Goal: Task Accomplishment & Management: Use online tool/utility

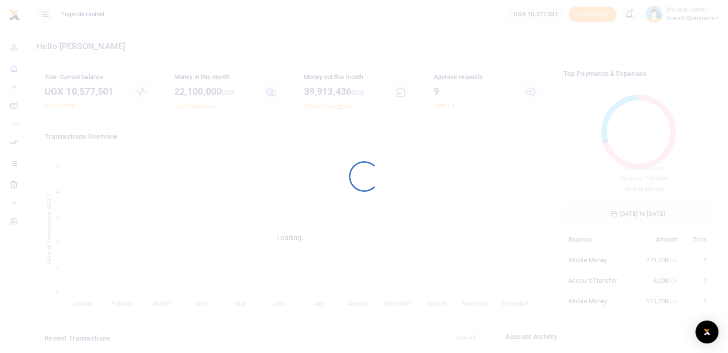
scroll to position [8, 8]
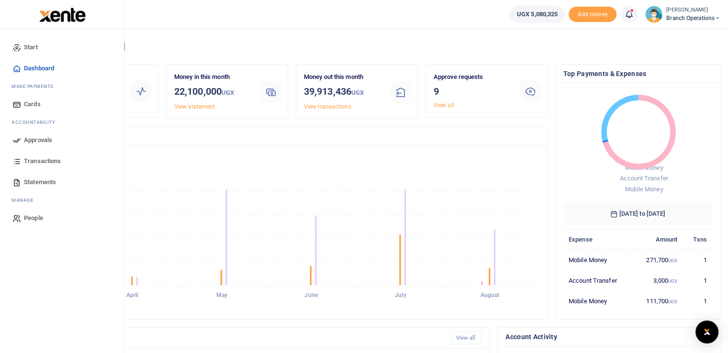
click at [12, 142] on icon at bounding box center [16, 140] width 9 height 9
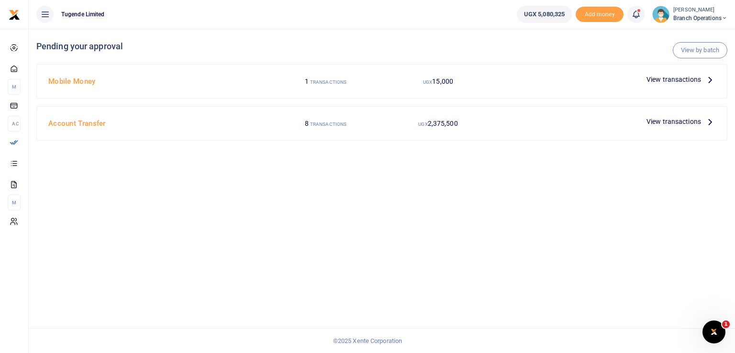
click at [649, 123] on span "View transactions" at bounding box center [673, 121] width 55 height 11
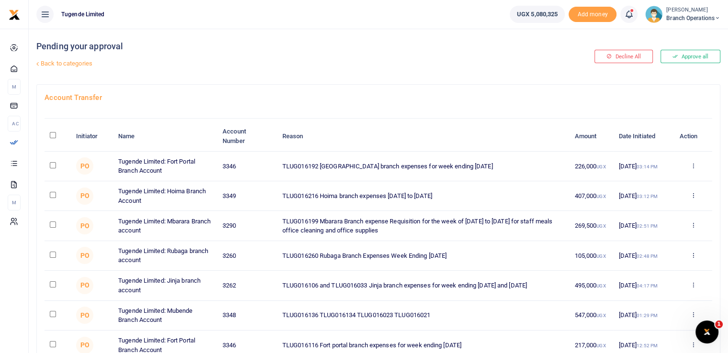
click at [52, 165] on input "checkbox" at bounding box center [53, 165] width 6 height 6
checkbox input "true"
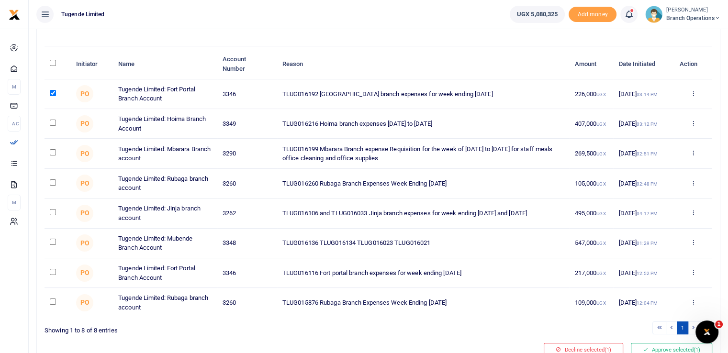
scroll to position [85, 0]
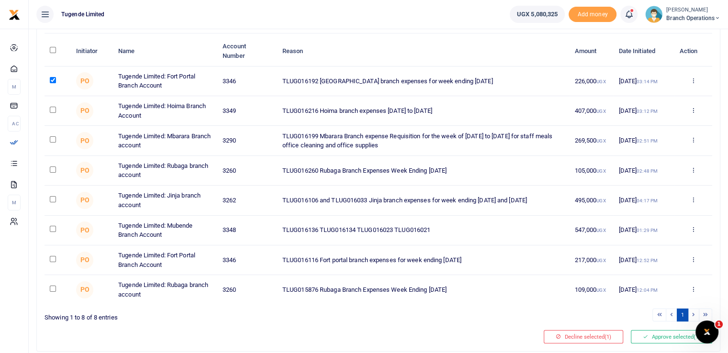
click at [52, 259] on input "checkbox" at bounding box center [53, 259] width 6 height 6
checkbox input "true"
click at [654, 333] on button "Approve selected (2)" at bounding box center [671, 336] width 81 height 13
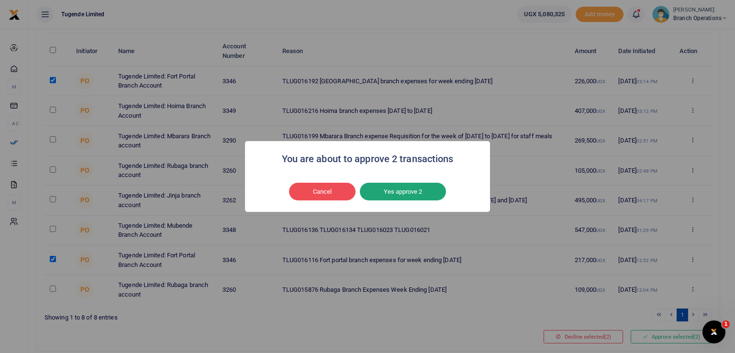
click at [406, 193] on button "Yes approve 2" at bounding box center [403, 192] width 86 height 18
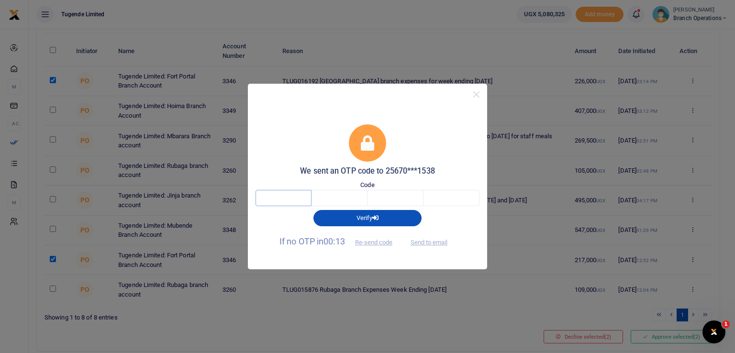
click at [293, 190] on input "text" at bounding box center [283, 198] width 56 height 16
type input "1"
type input "2"
type input "5"
type input "6"
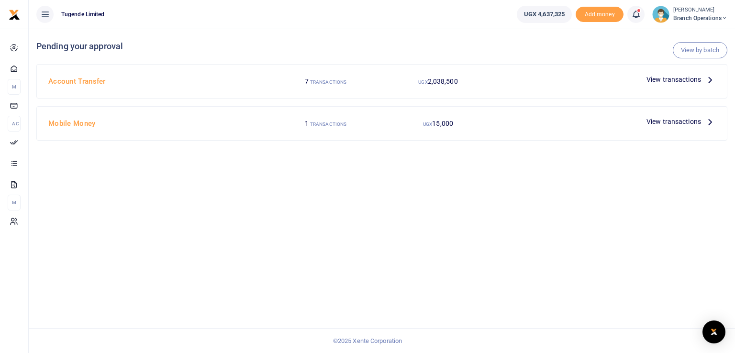
click at [589, 233] on div "View by batch Pending your approval Account Transfer 7 TRANSACTIONS UGX 2,038,5…" at bounding box center [382, 191] width 706 height 324
click at [413, 83] on div "UGX 2,038,500" at bounding box center [438, 81] width 112 height 18
drag, startPoint x: 310, startPoint y: 78, endPoint x: 662, endPoint y: 81, distance: 352.2
click at [662, 81] on div "Account Transfer 7 TRANSACTIONS UGX 2,038,500 View transactions" at bounding box center [381, 81] width 675 height 18
click at [662, 81] on span "View transactions" at bounding box center [673, 79] width 55 height 11
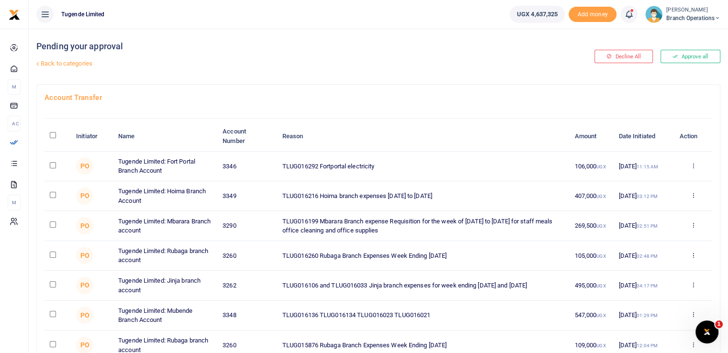
click at [50, 163] on input "checkbox" at bounding box center [53, 165] width 6 height 6
checkbox input "true"
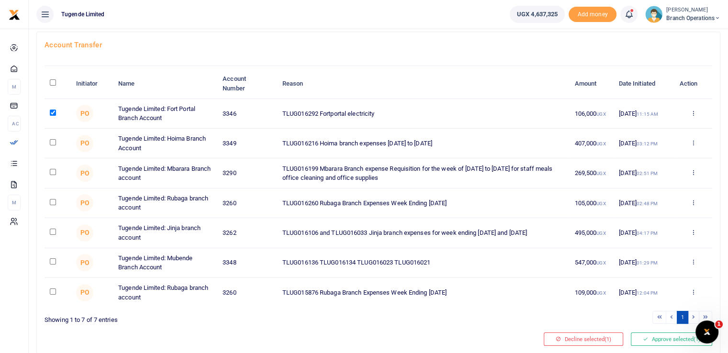
scroll to position [55, 0]
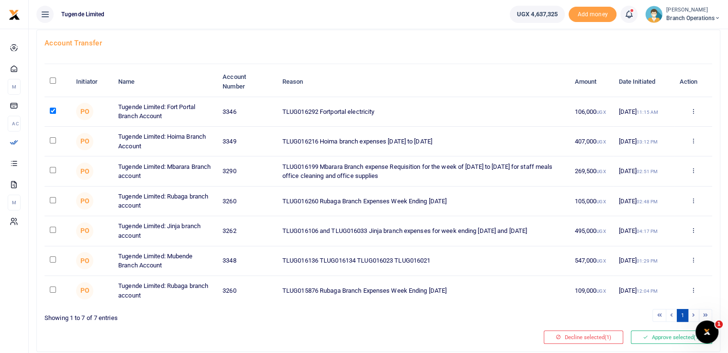
click at [52, 229] on input "checkbox" at bounding box center [53, 230] width 6 height 6
checkbox input "true"
click at [648, 337] on button "Approve selected (2)" at bounding box center [671, 337] width 81 height 13
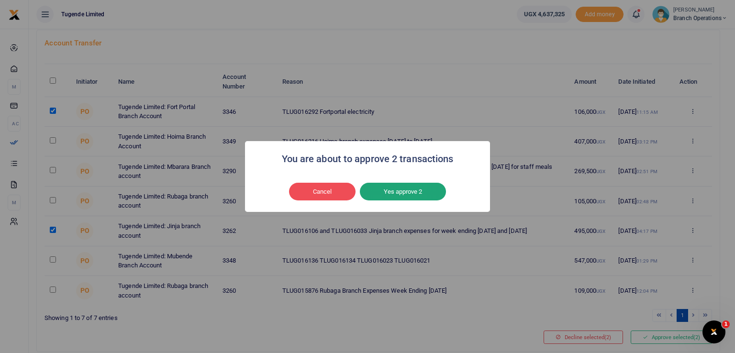
click at [409, 197] on button "Yes approve 2" at bounding box center [403, 192] width 86 height 18
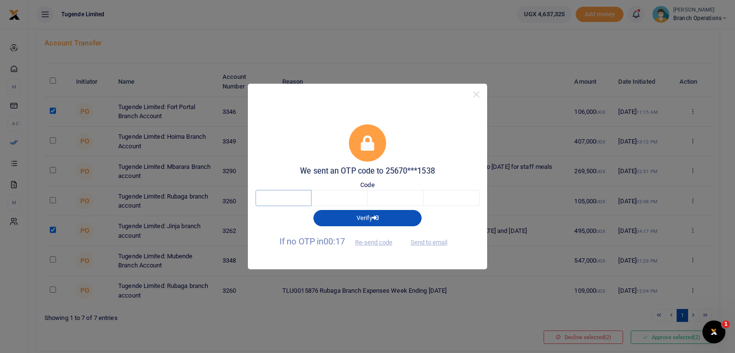
click at [279, 199] on input "text" at bounding box center [283, 198] width 56 height 16
type input "6"
type input "2"
type input "3"
type input "1"
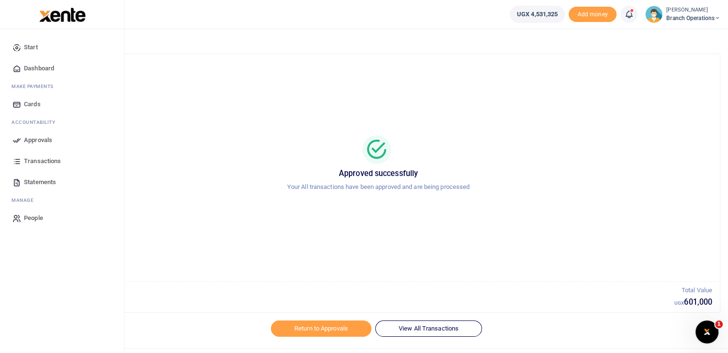
click at [19, 138] on icon at bounding box center [16, 140] width 9 height 9
